Goal: Book appointment/travel/reservation

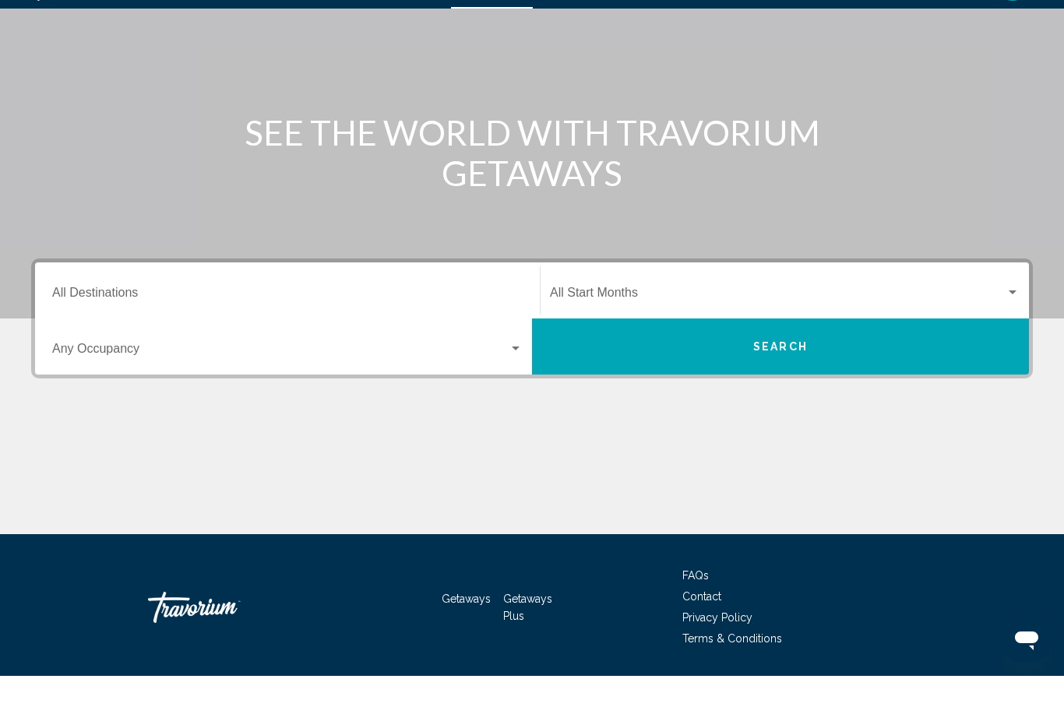
scroll to position [110, 0]
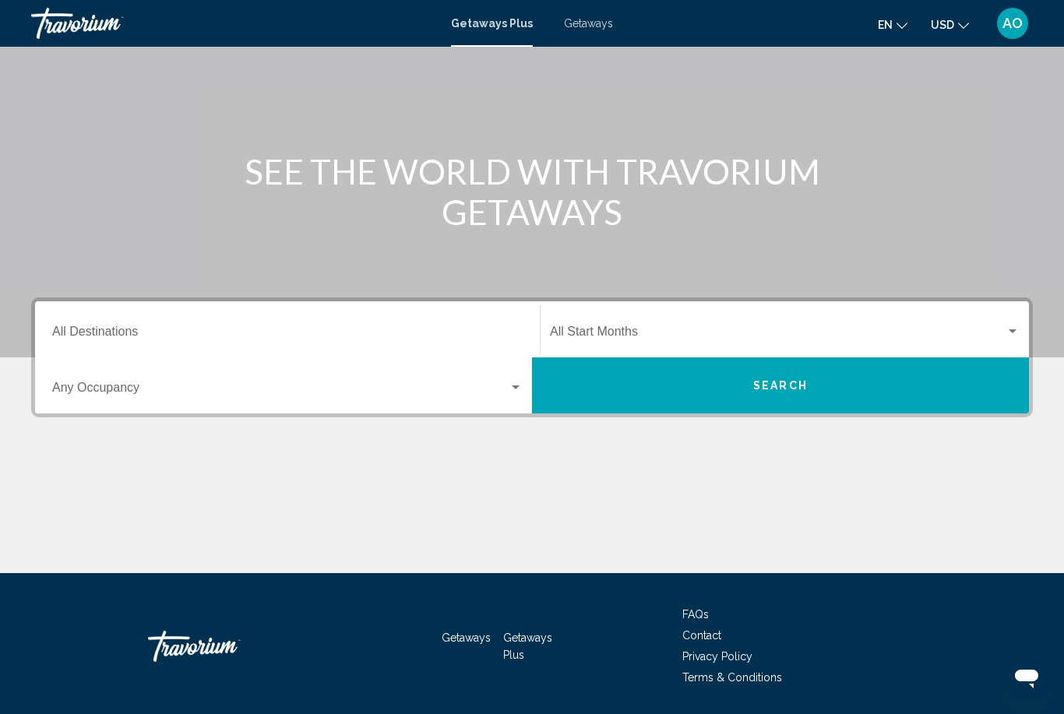
click at [157, 332] on input "Destination All Destinations" at bounding box center [287, 335] width 470 height 14
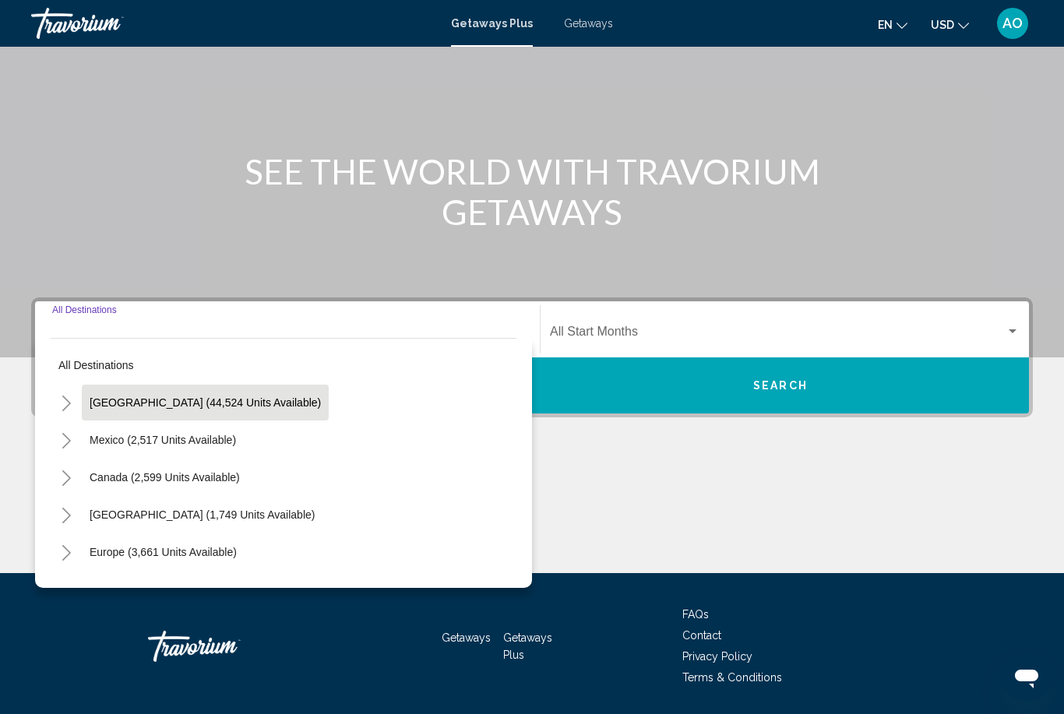
click at [157, 399] on span "[GEOGRAPHIC_DATA] (44,524 units available)" at bounding box center [205, 402] width 231 height 12
type input "**********"
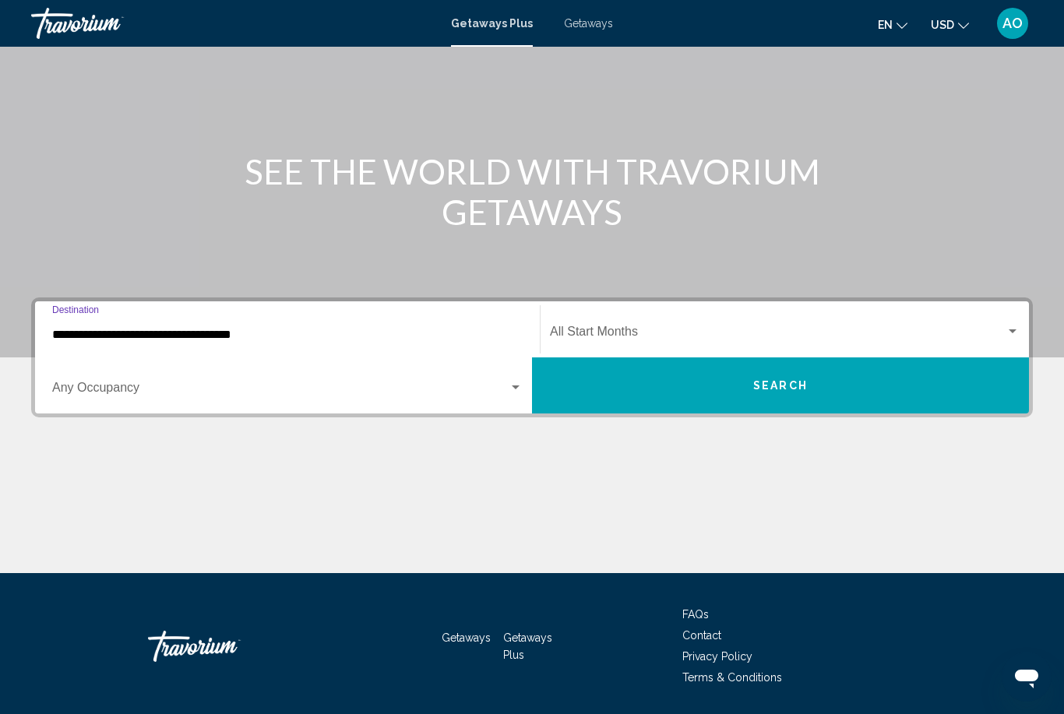
click at [645, 328] on span "Search widget" at bounding box center [778, 335] width 456 height 14
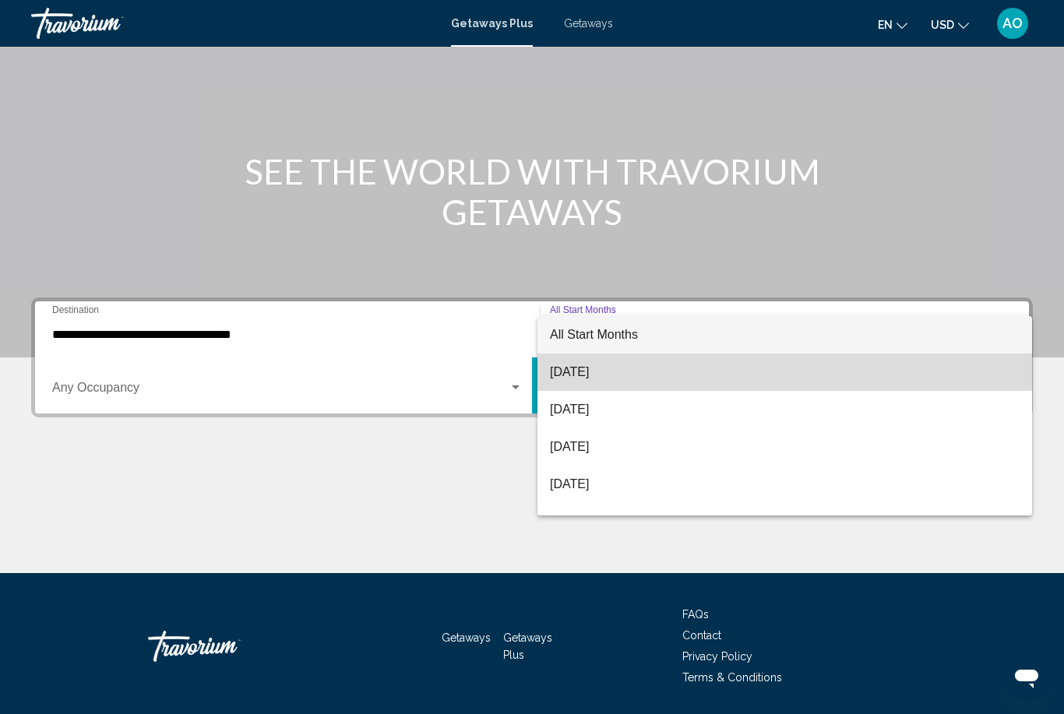
click at [612, 388] on span "[DATE]" at bounding box center [785, 372] width 470 height 37
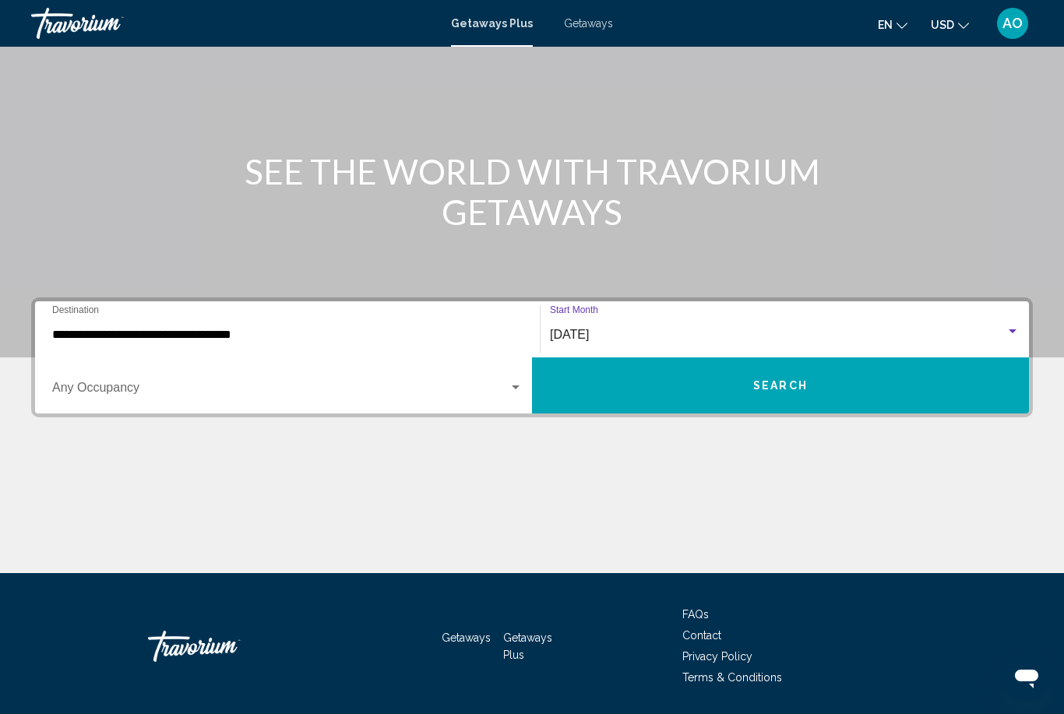
click at [119, 396] on span "Search widget" at bounding box center [280, 391] width 456 height 14
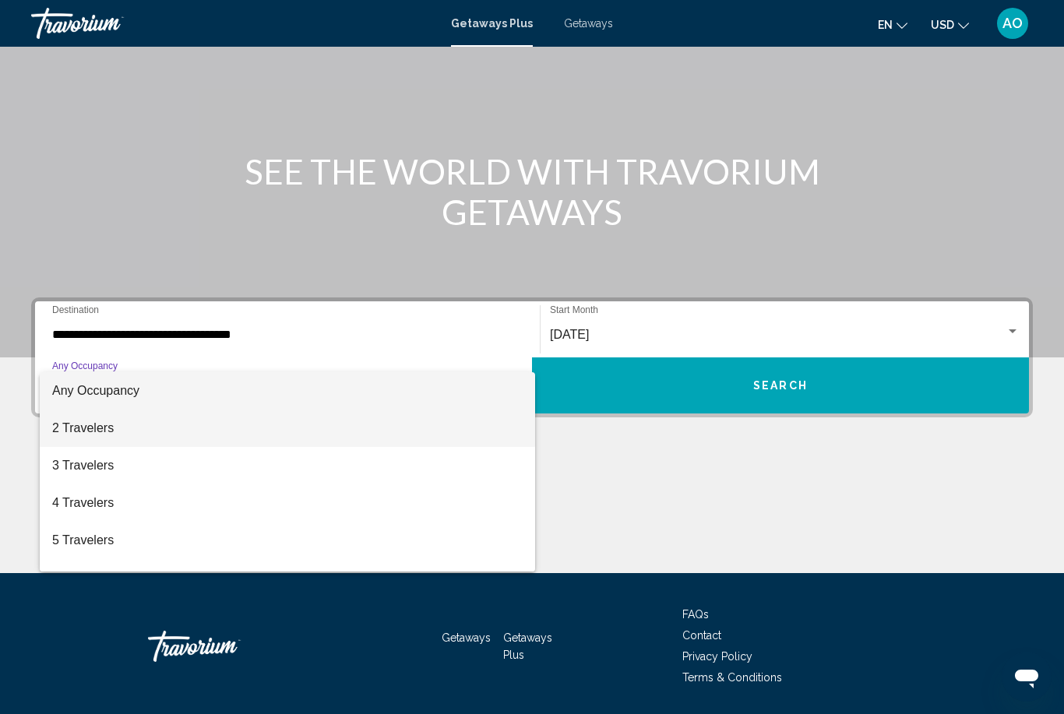
click at [89, 433] on span "2 Travelers" at bounding box center [287, 428] width 470 height 37
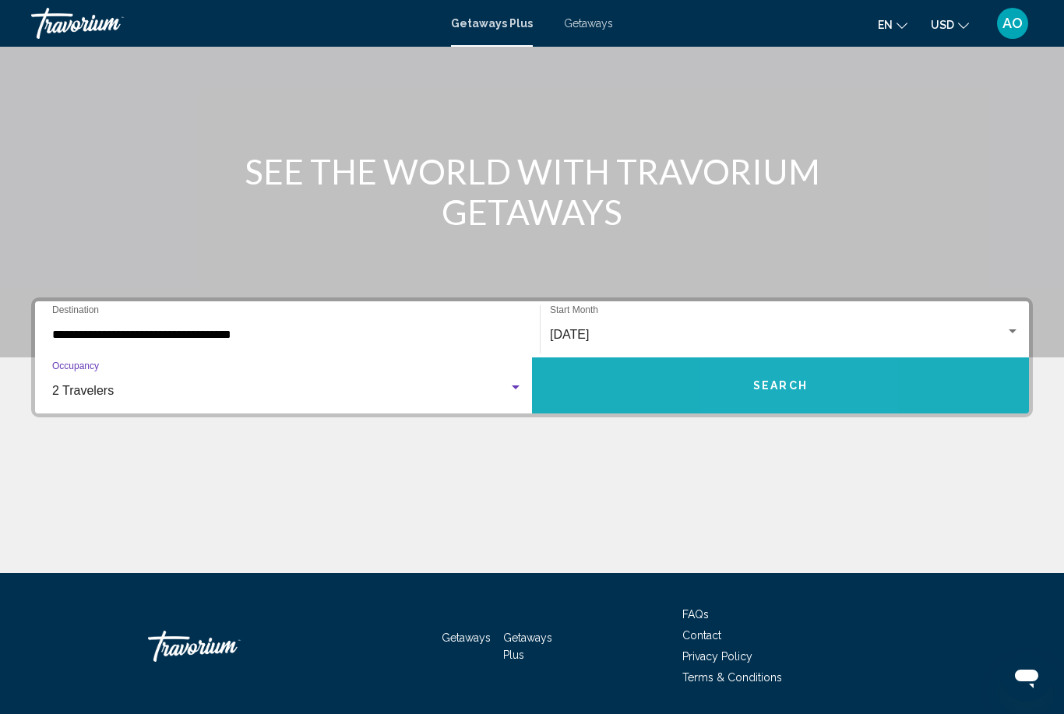
click at [767, 393] on span "Search" at bounding box center [780, 386] width 55 height 12
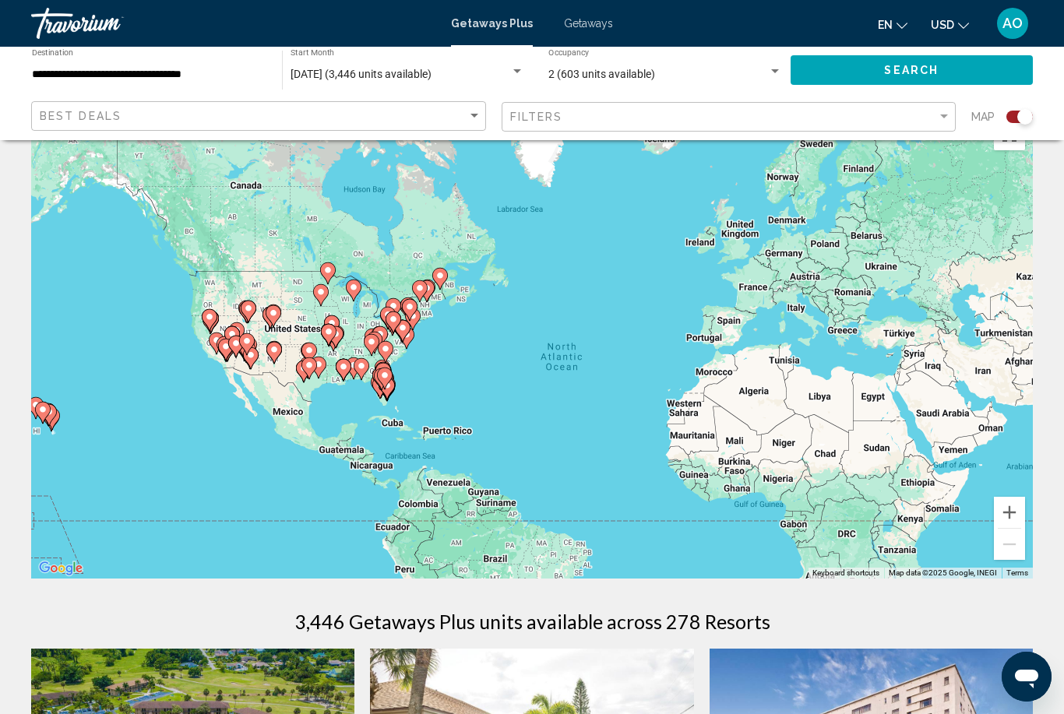
scroll to position [47, 0]
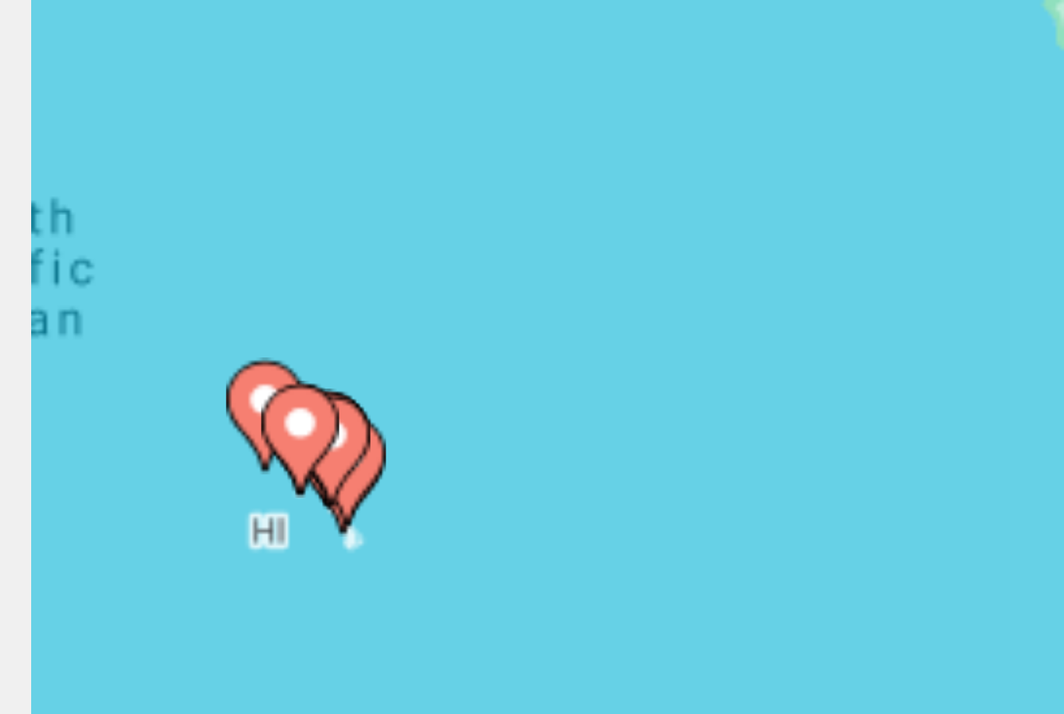
click at [80, 410] on image "Main content" at bounding box center [84, 414] width 9 height 9
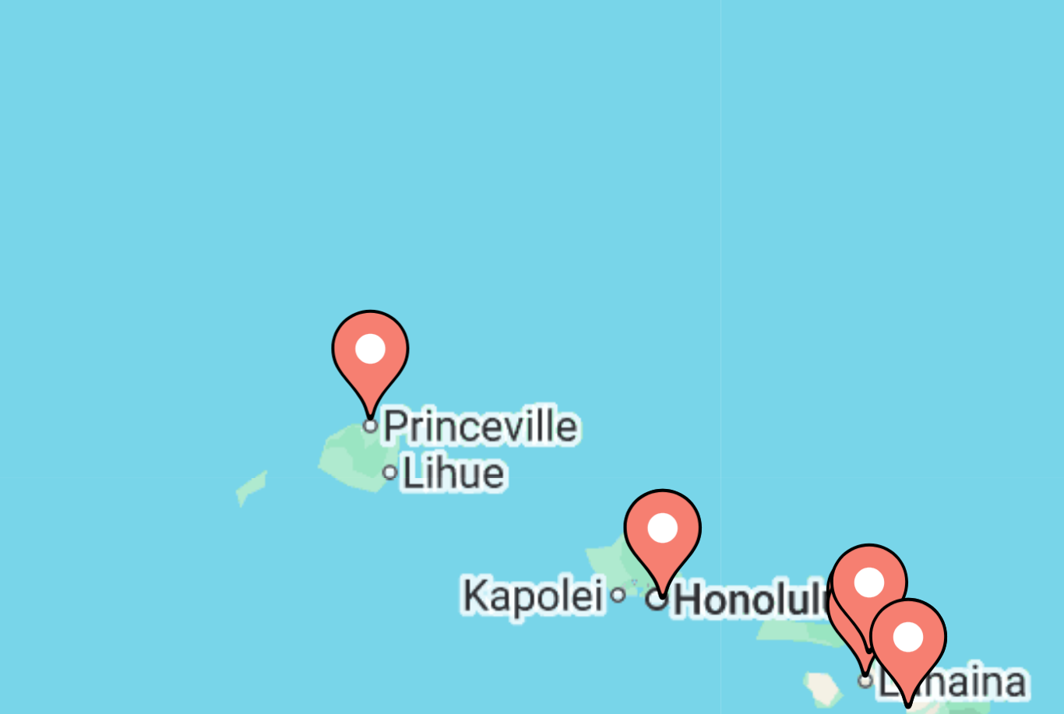
type input "**********"
click at [515, 362] on image "Main content" at bounding box center [519, 366] width 9 height 9
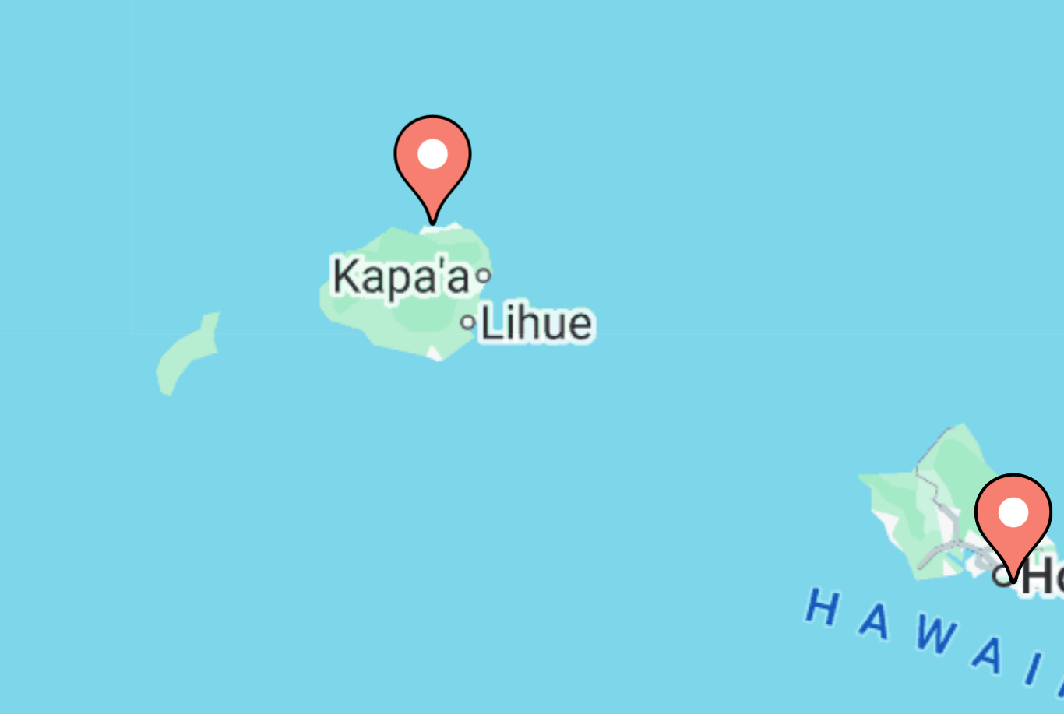
click at [527, 323] on image "Main content" at bounding box center [531, 327] width 9 height 9
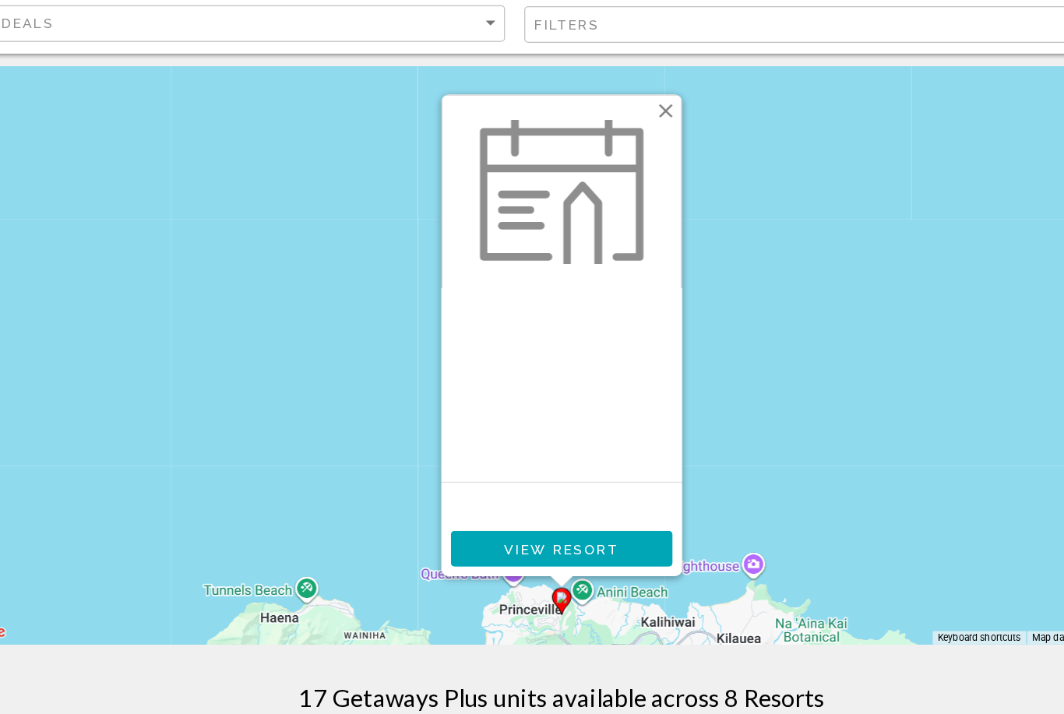
scroll to position [5, 0]
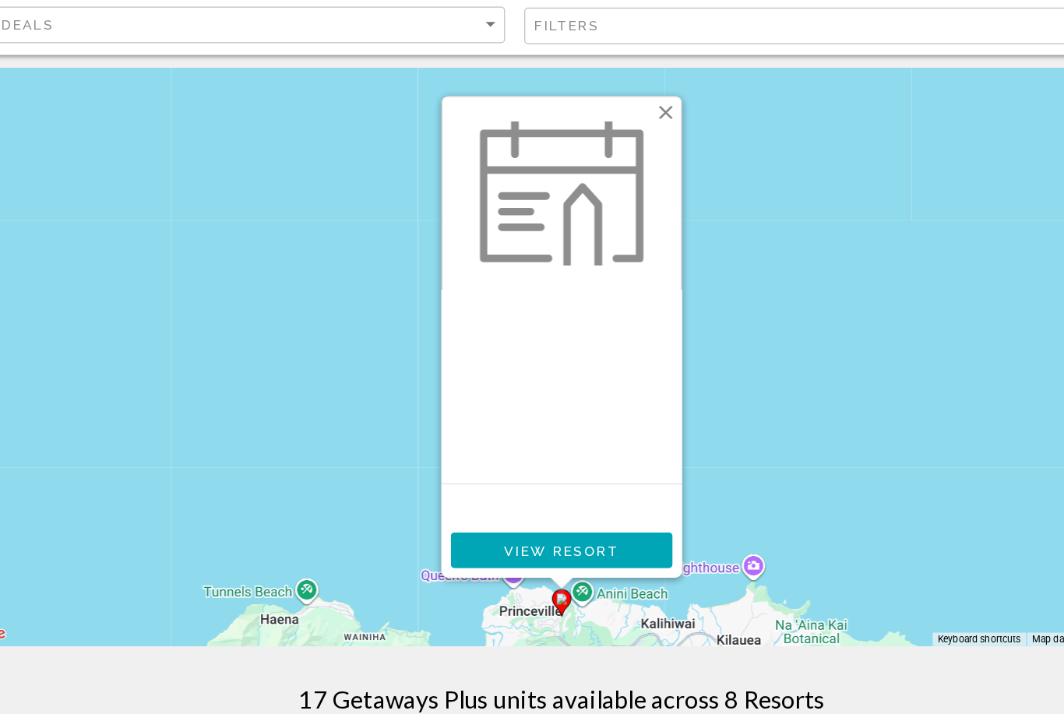
click at [485, 535] on span "View Resort" at bounding box center [531, 541] width 93 height 12
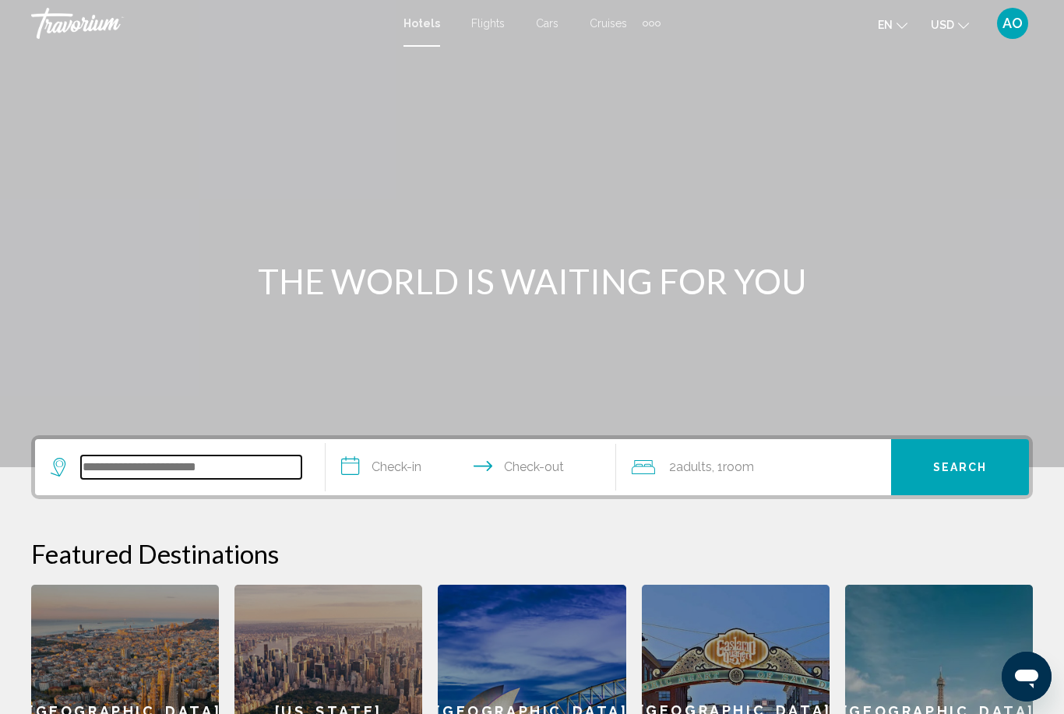
click at [136, 470] on input "Search widget" at bounding box center [191, 467] width 220 height 23
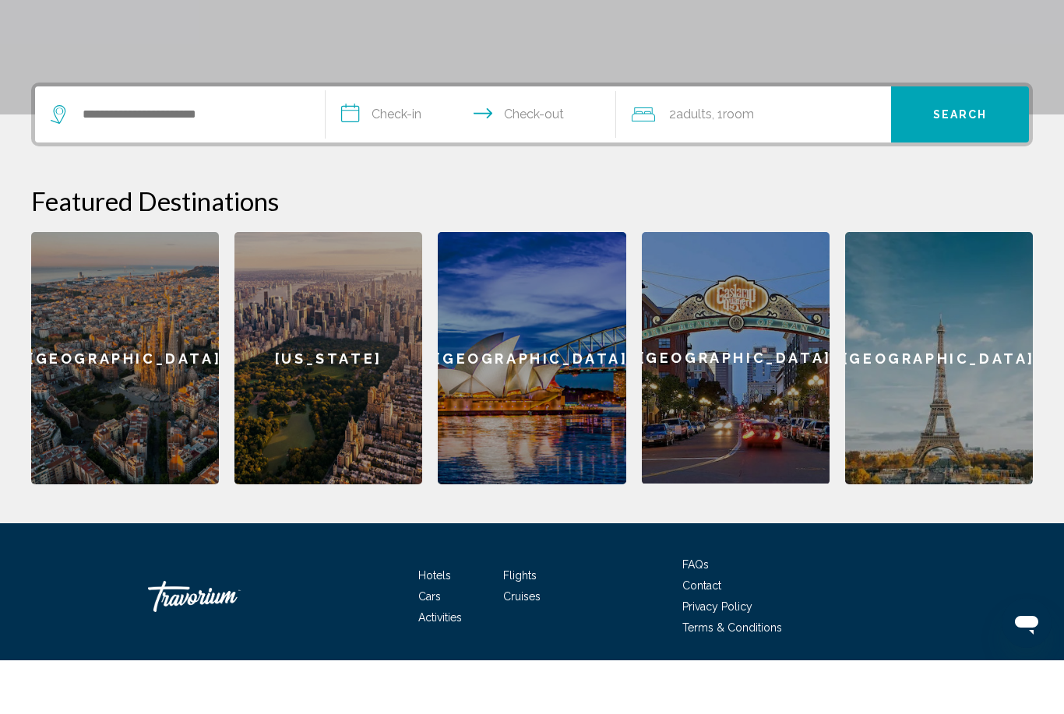
scroll to position [353, 0]
